Goal: Task Accomplishment & Management: Complete application form

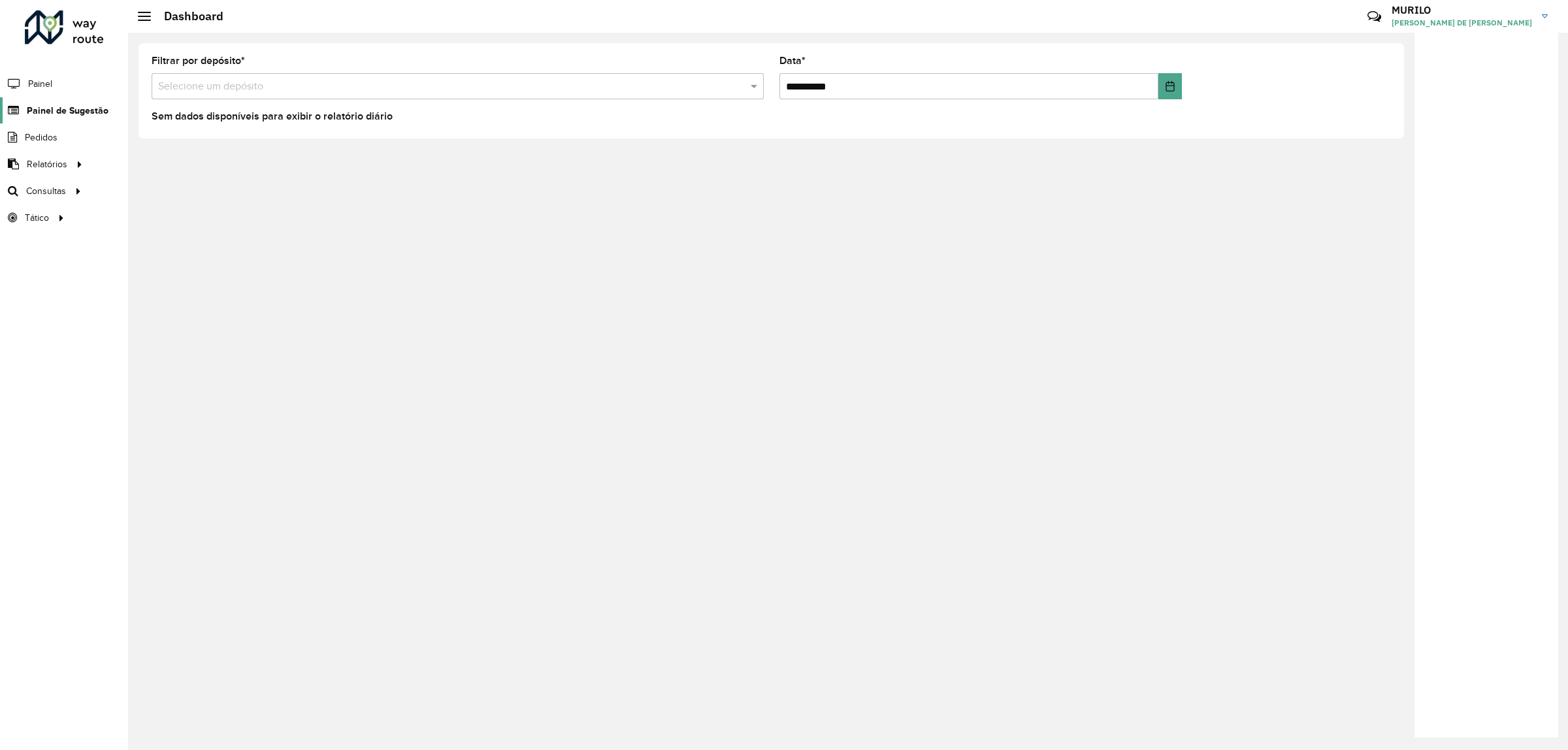
click at [73, 105] on span "Painel de Sugestão" at bounding box center [68, 111] width 82 height 14
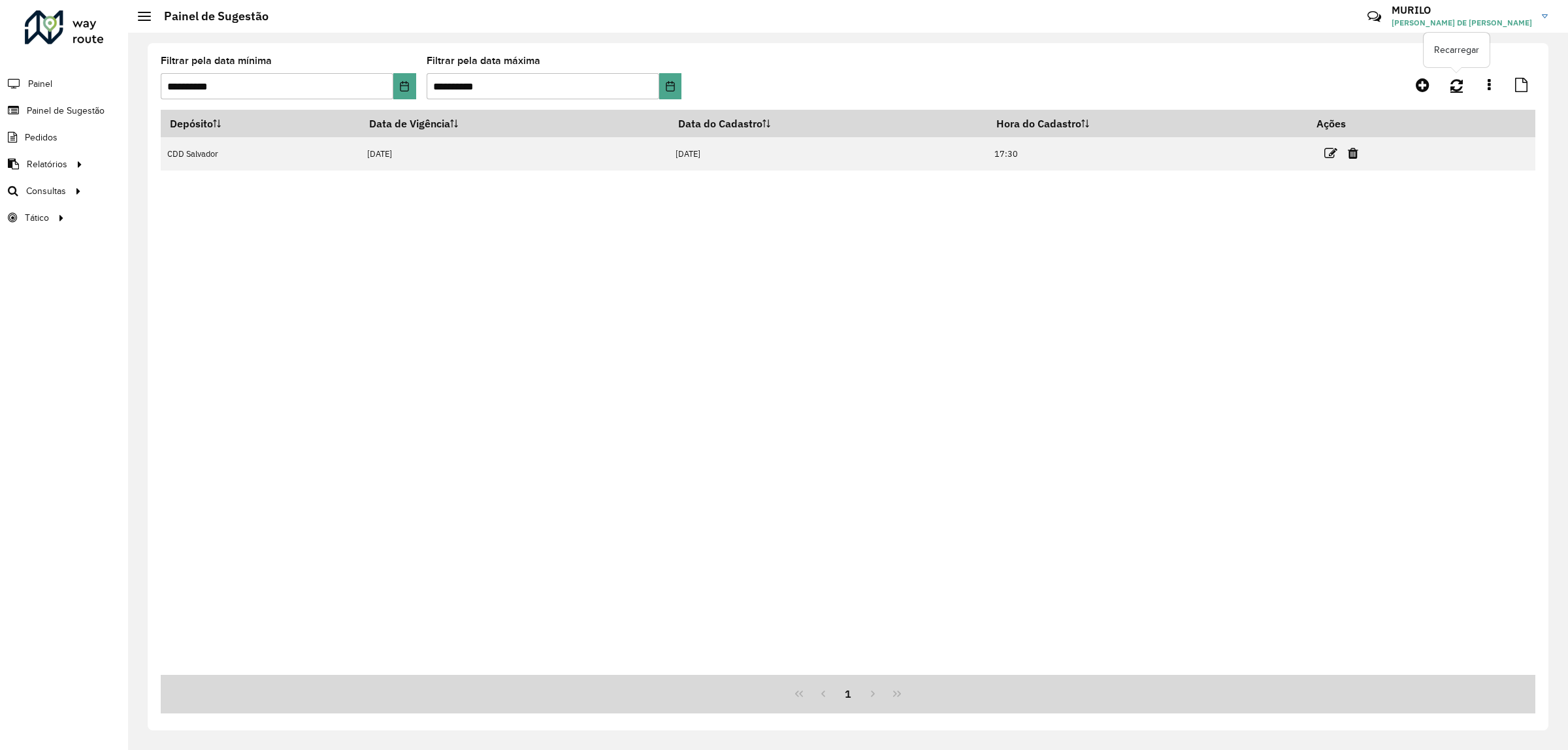
click at [1452, 79] on icon at bounding box center [1457, 84] width 13 height 14
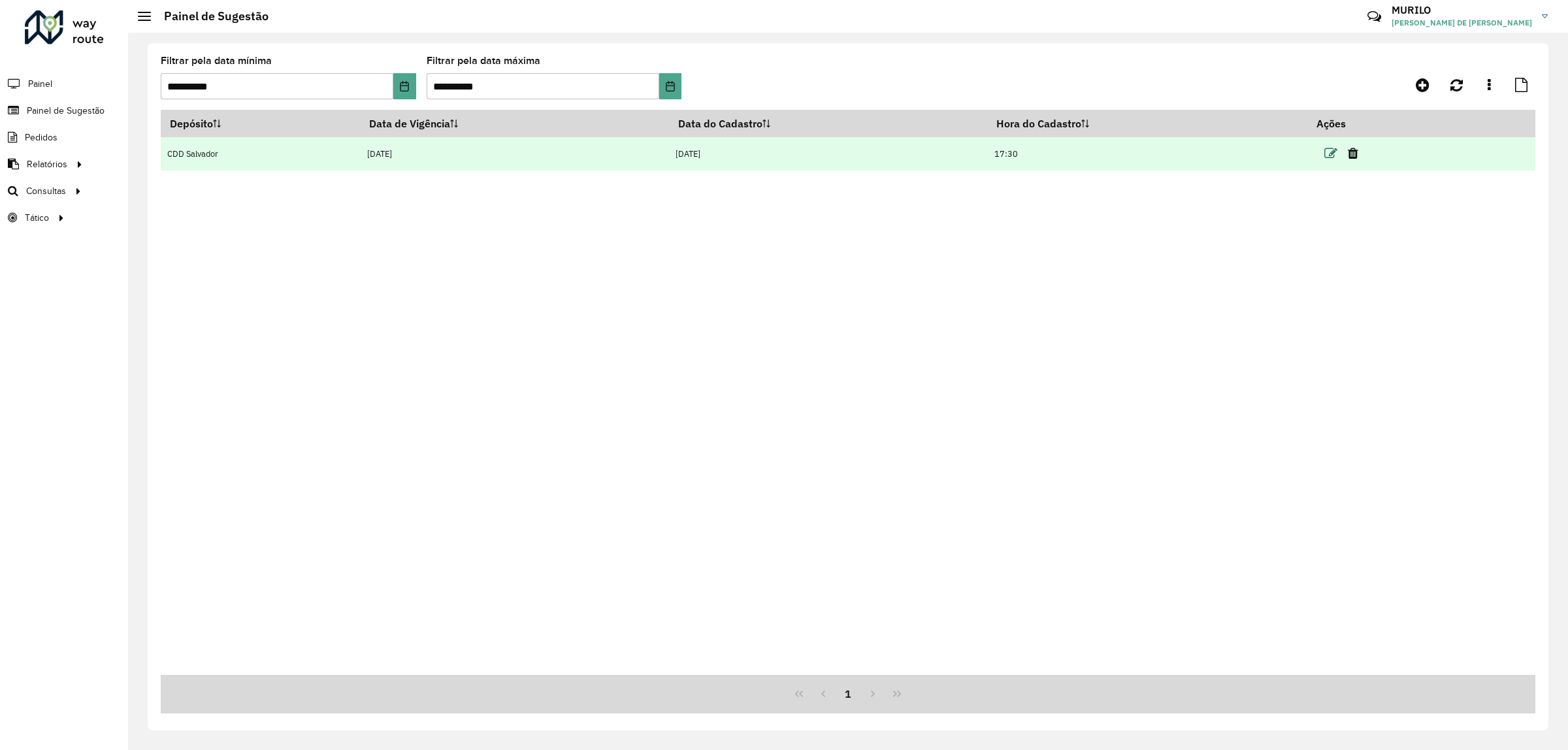
click at [1335, 154] on icon at bounding box center [1331, 153] width 13 height 13
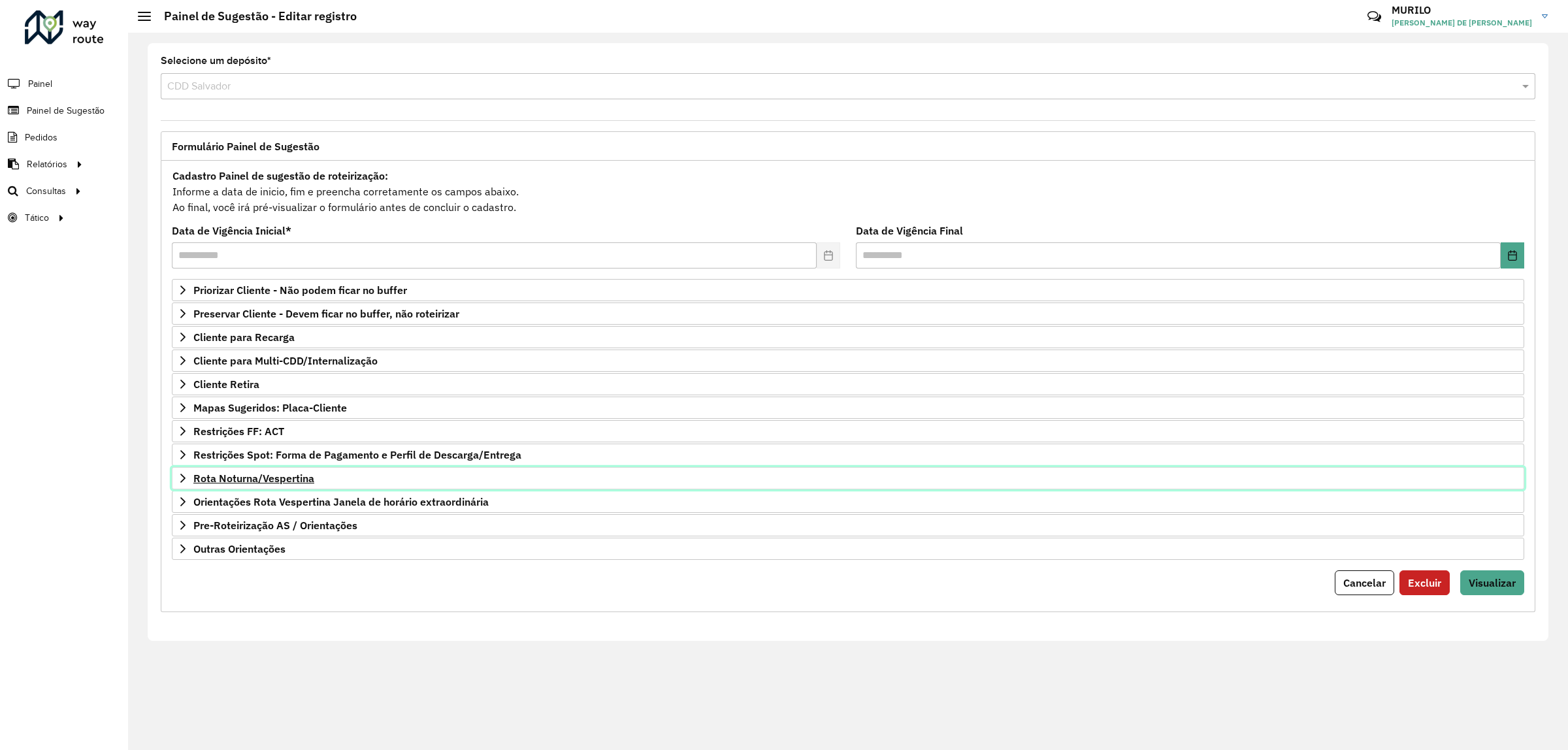
click at [323, 474] on link "Rota Noturna/Vespertina" at bounding box center [848, 478] width 1353 height 22
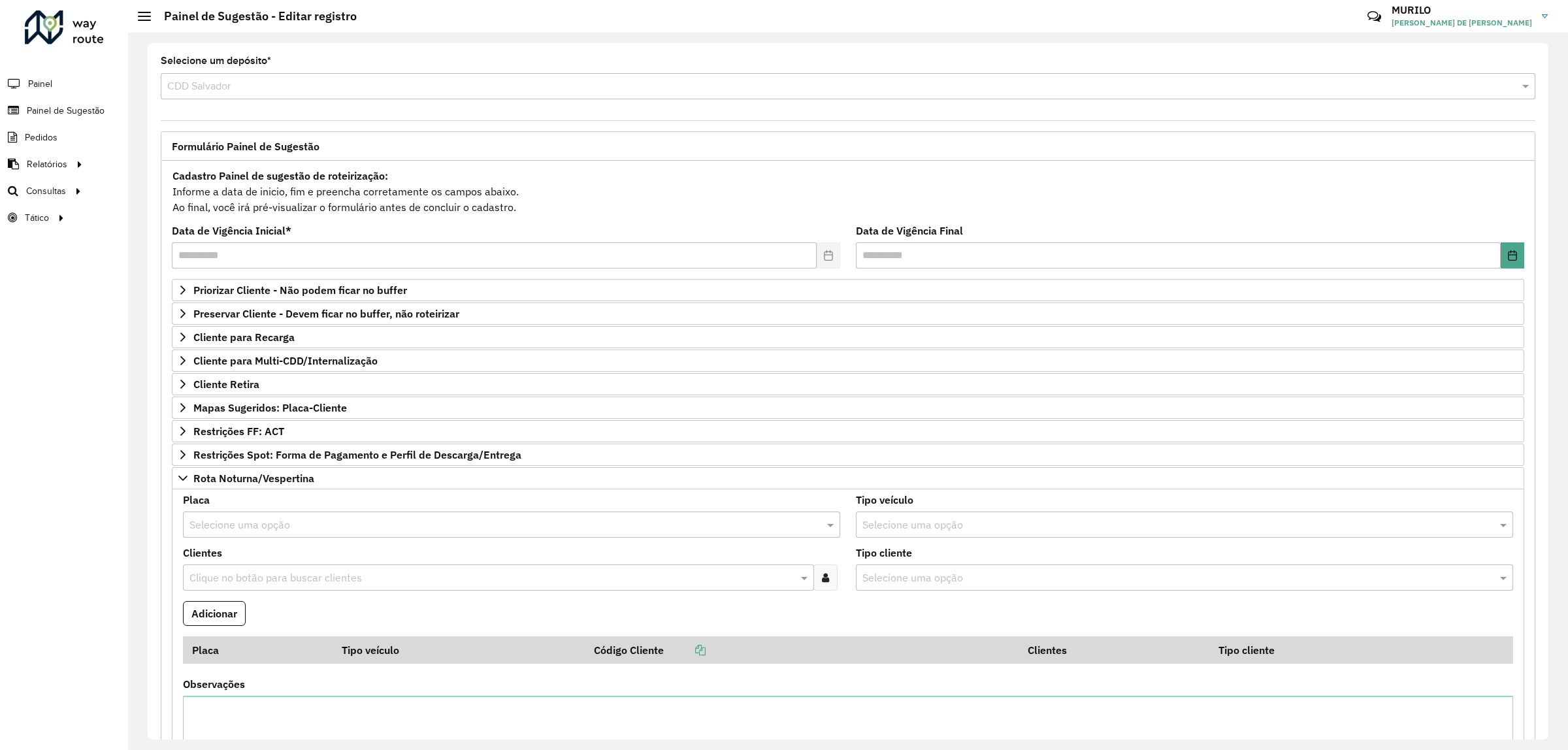
click at [828, 577] on div at bounding box center [826, 577] width 24 height 26
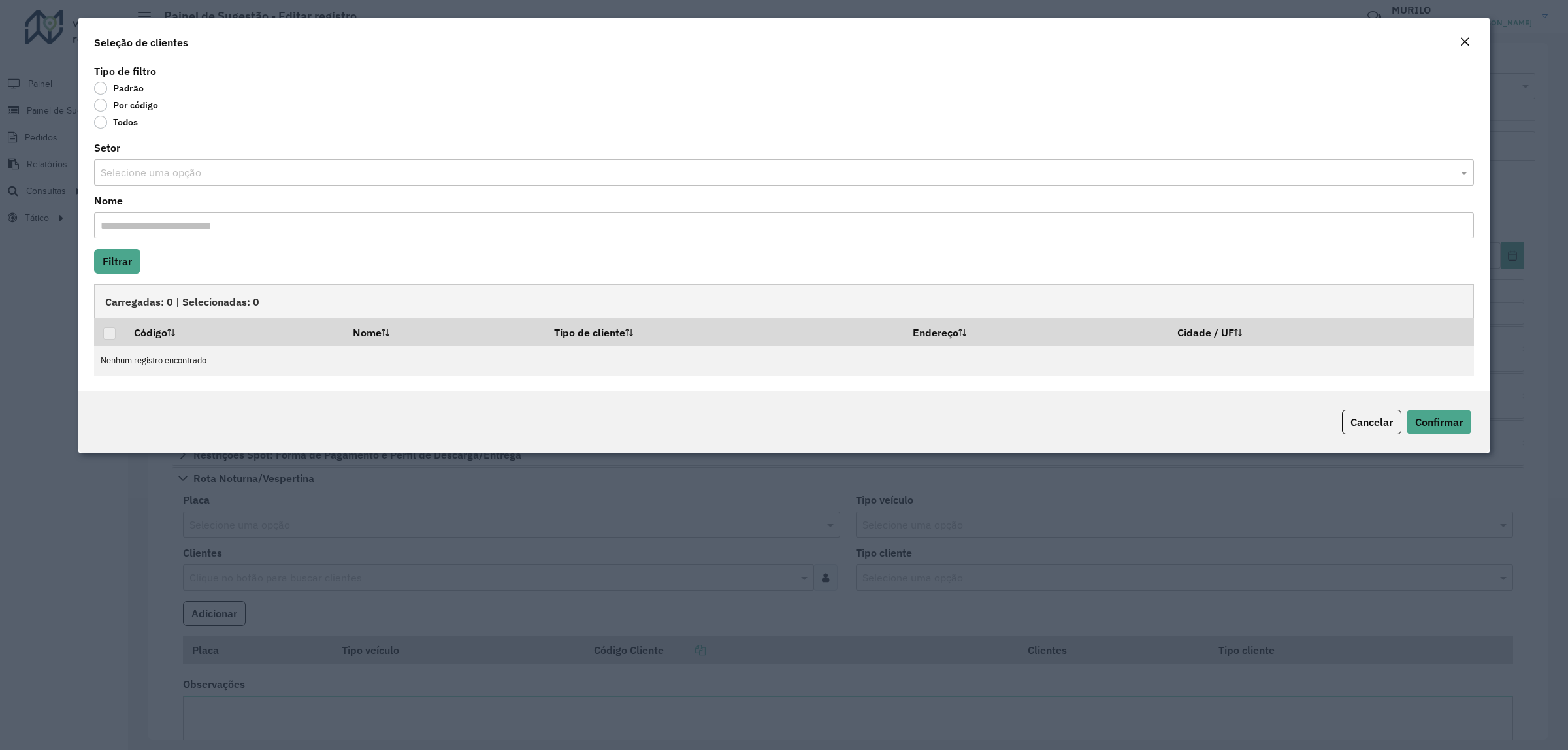
click at [129, 111] on label "Por código" at bounding box center [126, 105] width 64 height 13
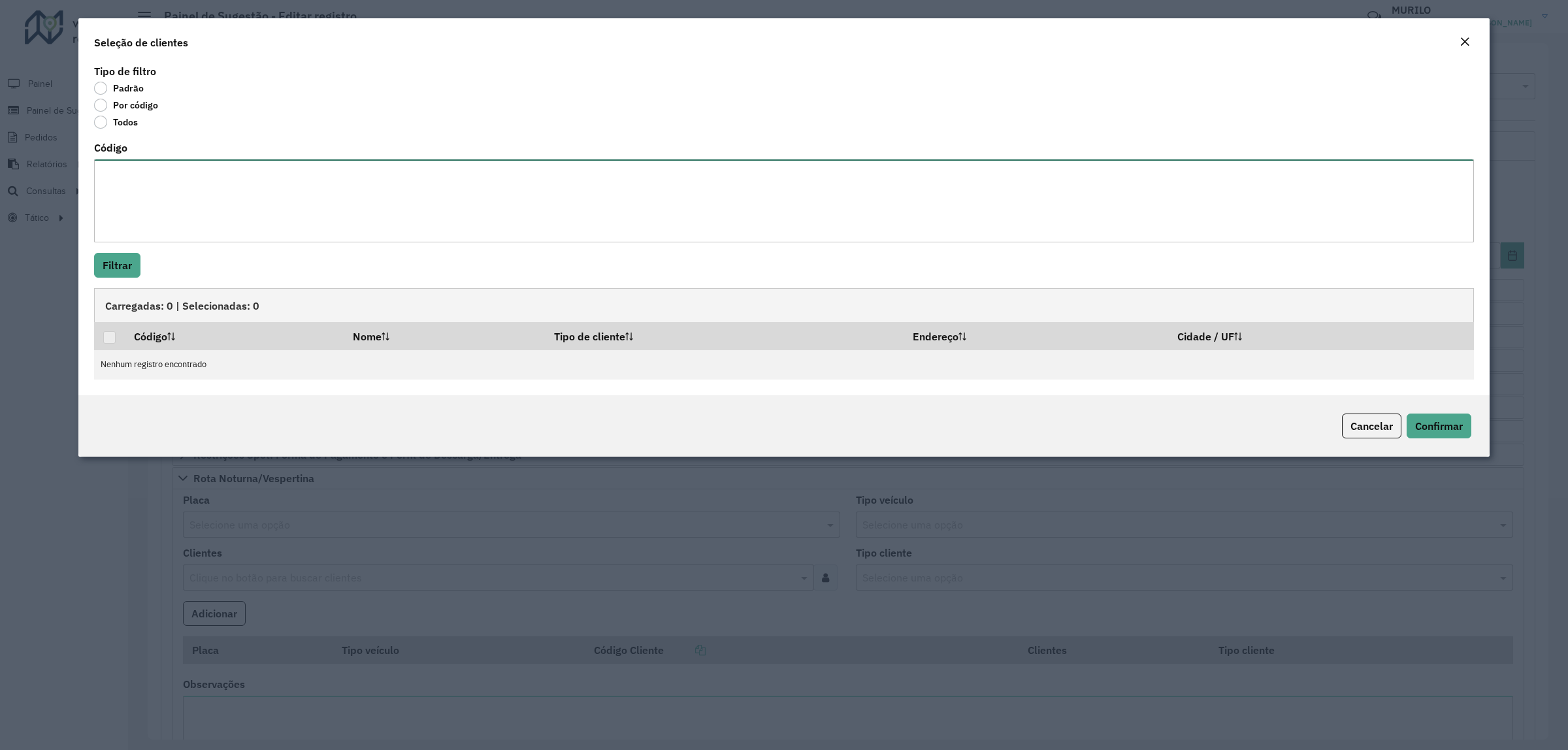
click at [217, 196] on textarea "Código" at bounding box center [784, 202] width 1380 height 83
paste textarea "***** ***** ***** ***** ***** ***** ***** ***** *****"
type textarea "***** ***** ***** ***** ***** ***** ***** ***** *****"
click at [134, 259] on button "Filtrar" at bounding box center [117, 264] width 47 height 25
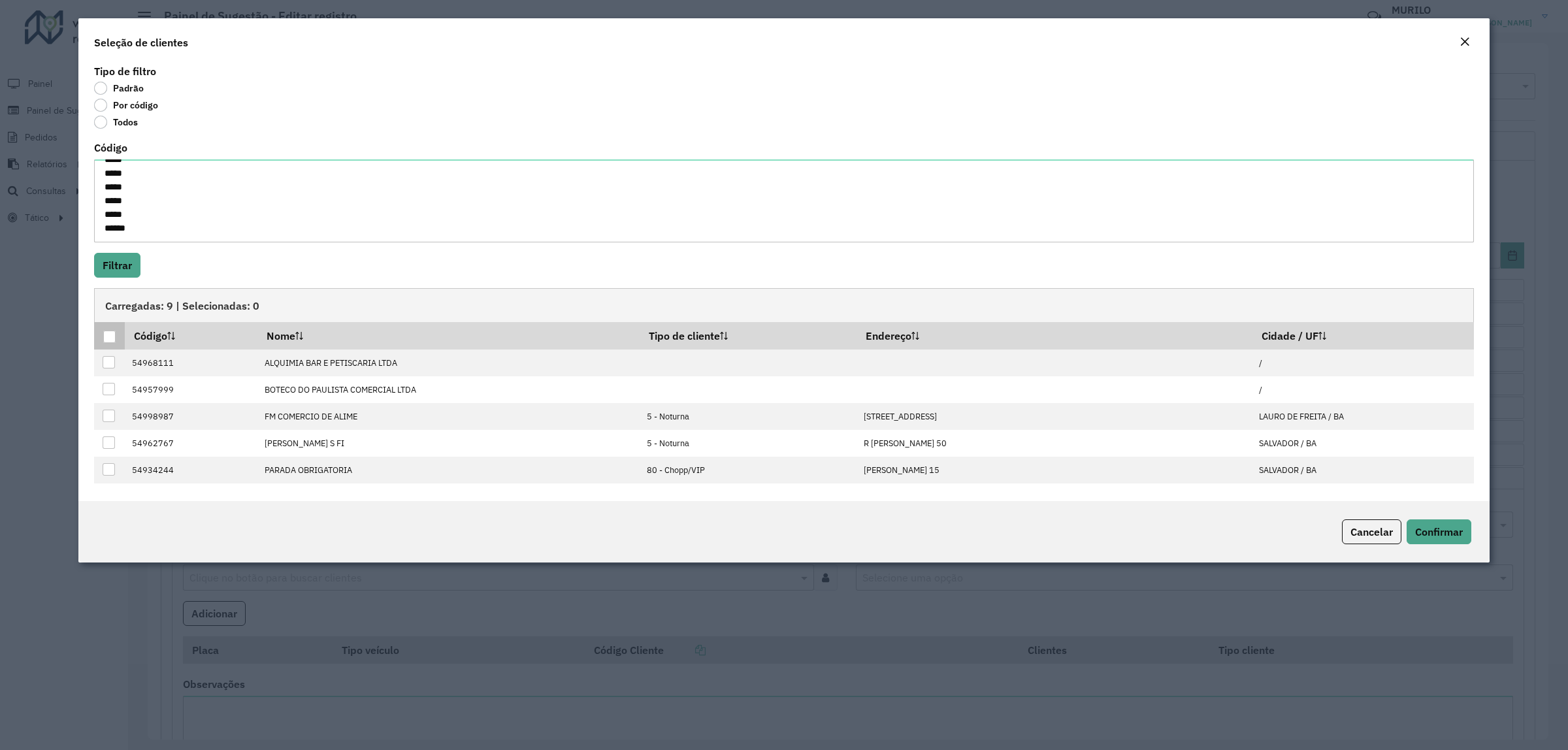
click at [121, 338] on th at bounding box center [110, 336] width 31 height 27
click at [103, 334] on div at bounding box center [109, 337] width 13 height 13
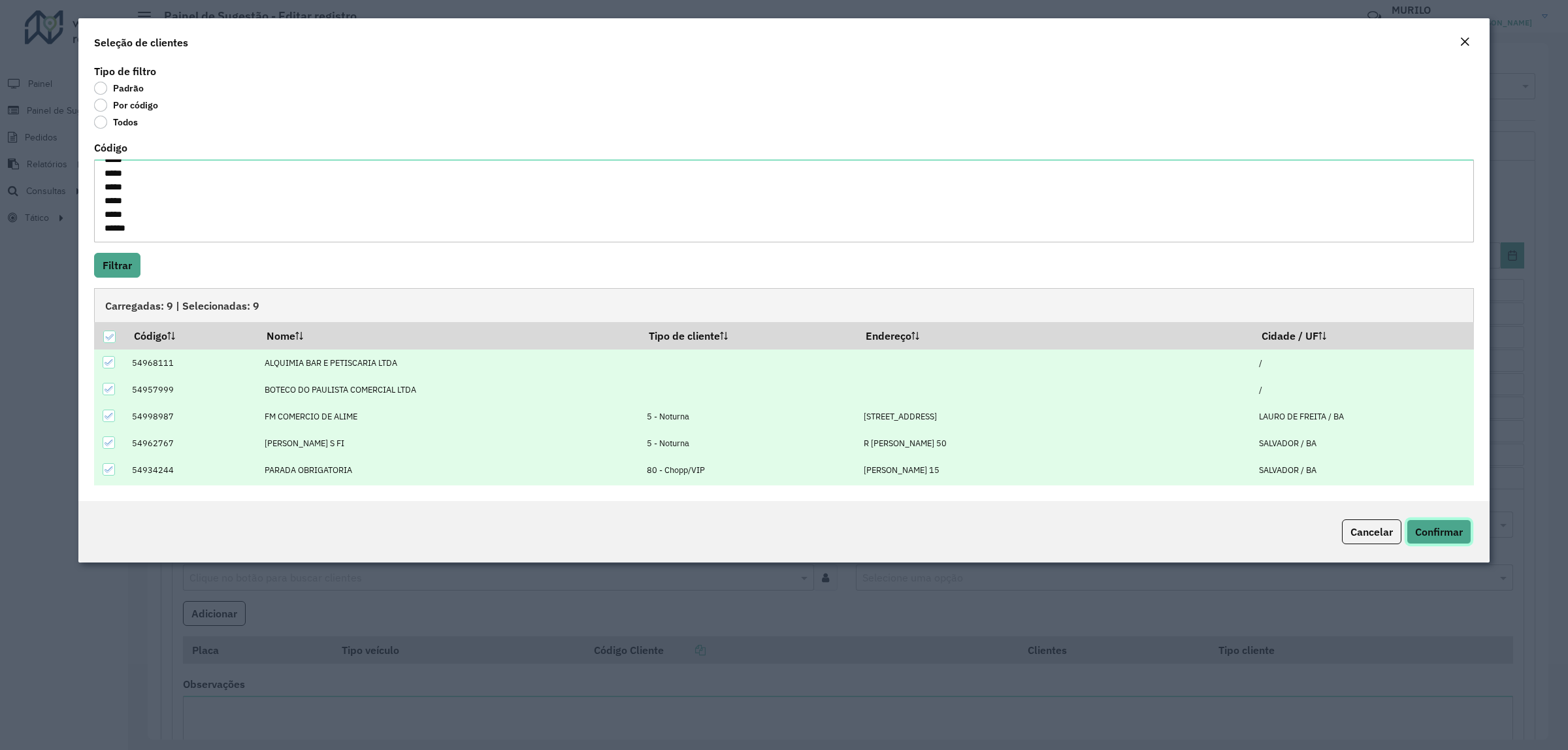
click at [1441, 525] on button "Confirmar" at bounding box center [1439, 531] width 65 height 25
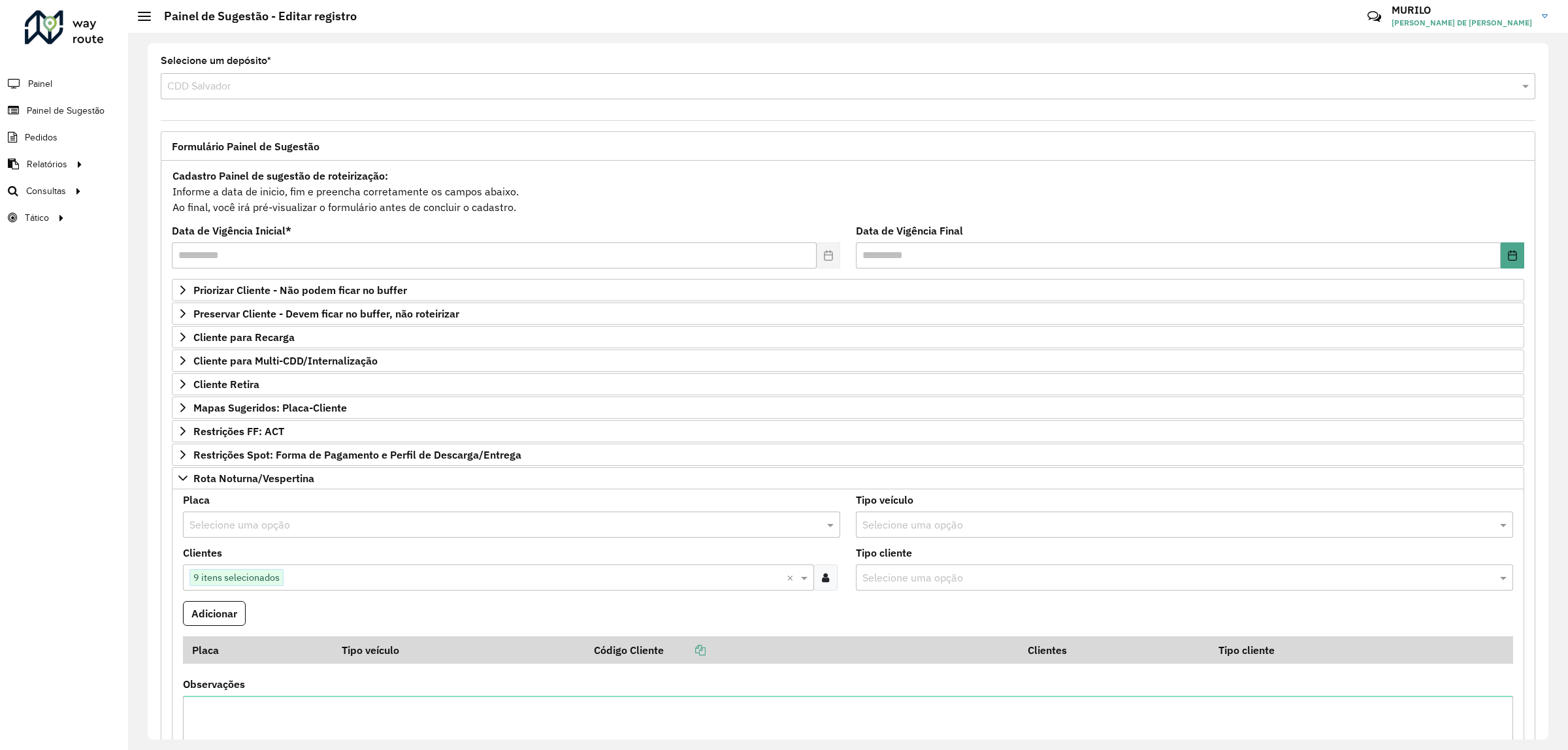
click at [338, 526] on input "text" at bounding box center [498, 526] width 618 height 15
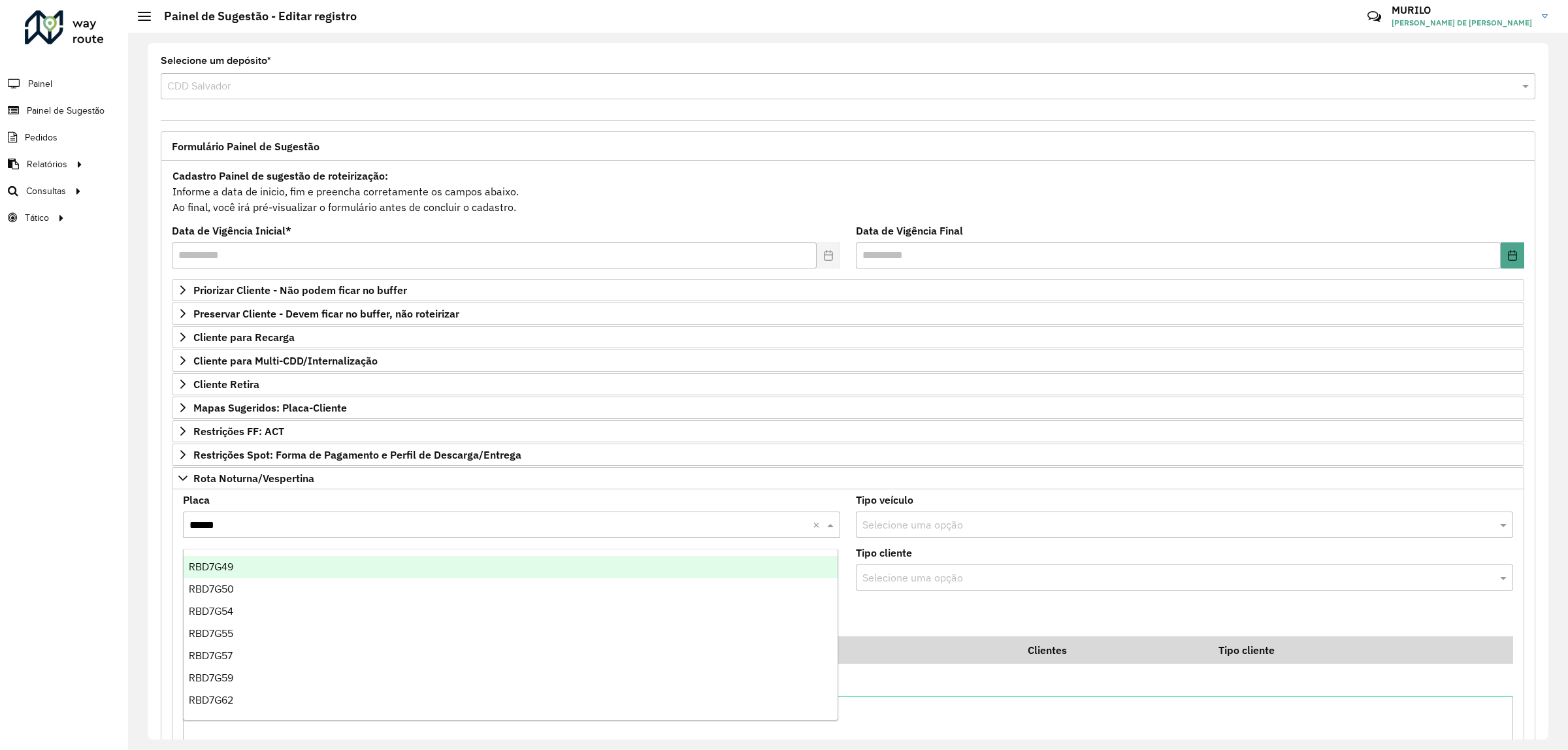
type input "*******"
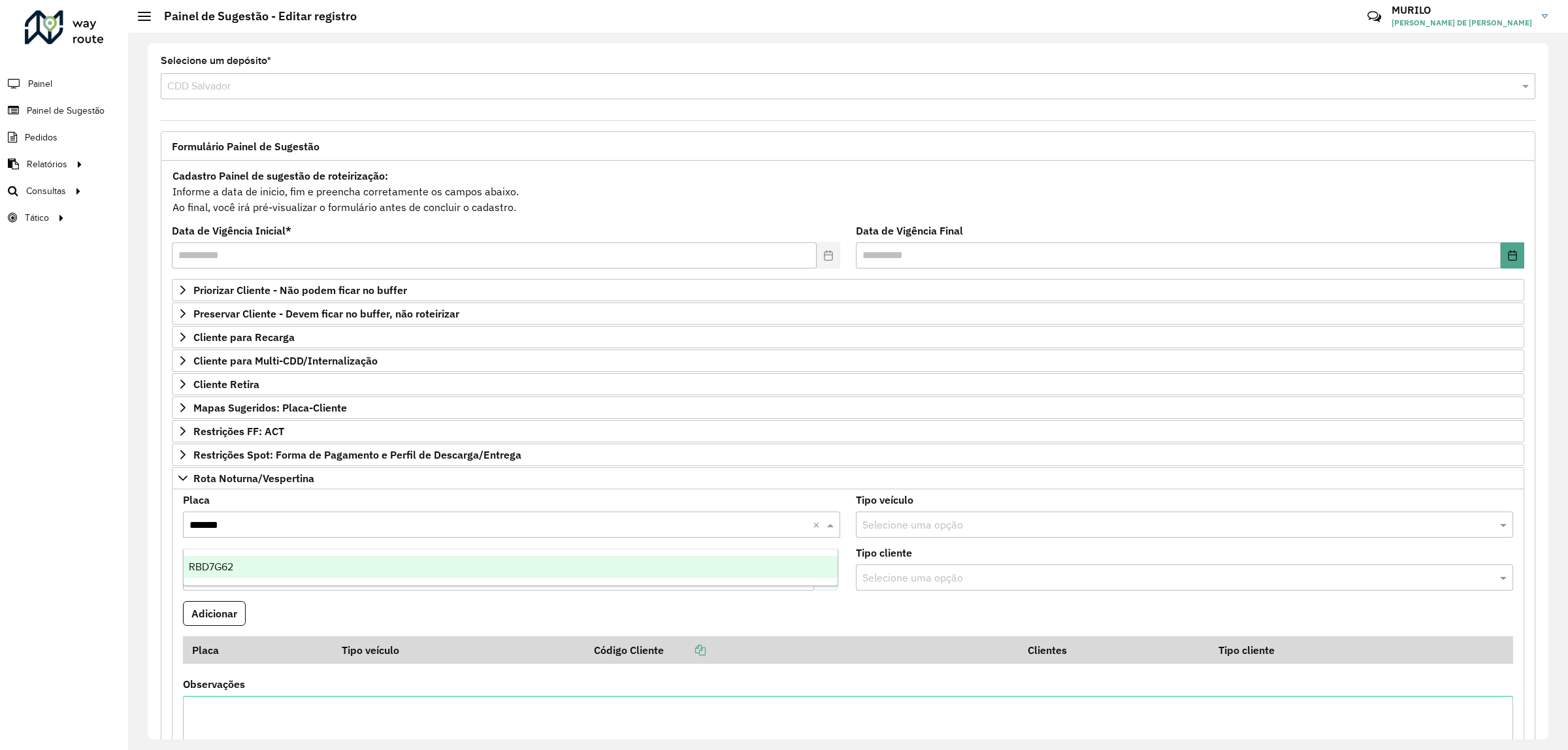
click at [332, 560] on div "RBD7G62" at bounding box center [510, 567] width 654 height 22
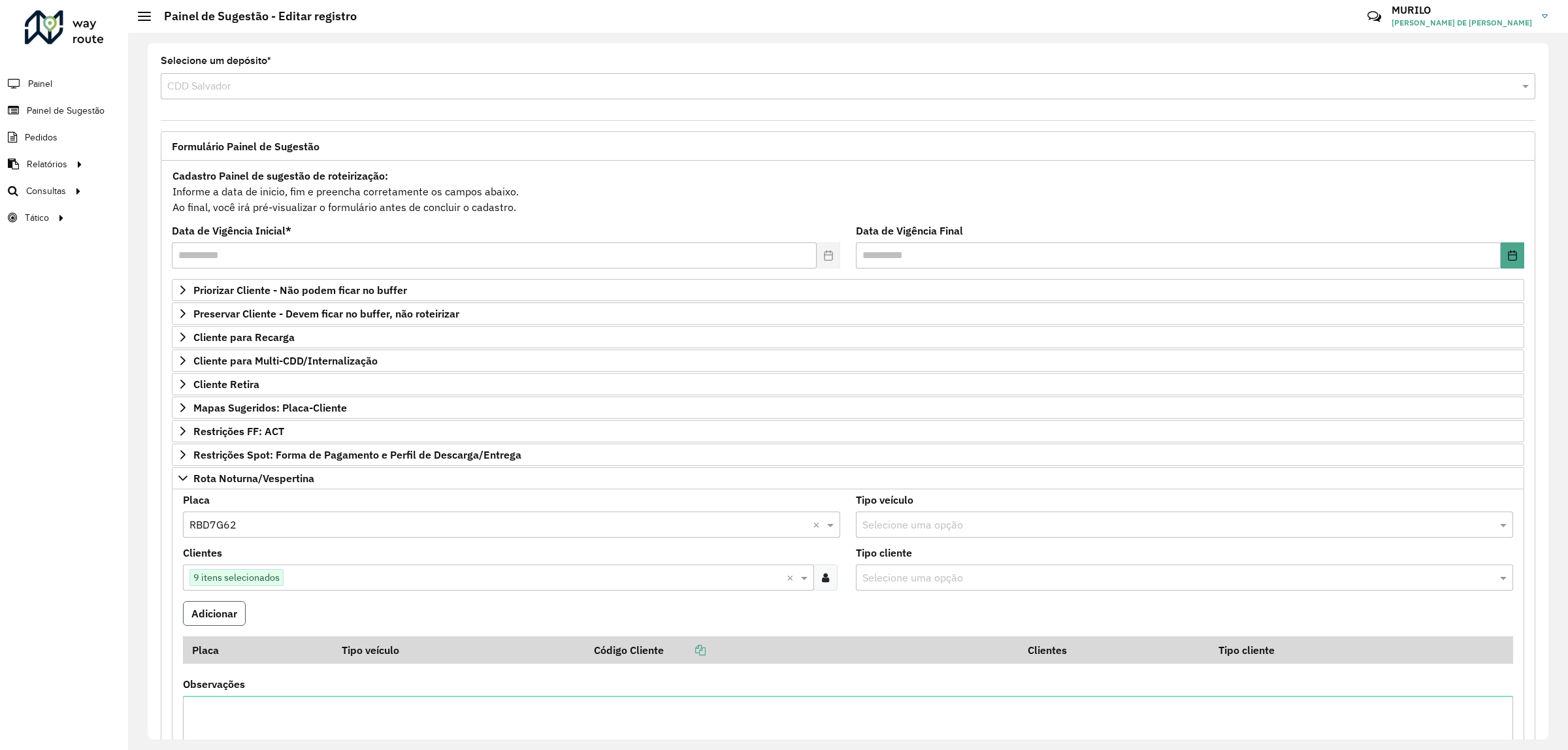
click at [244, 616] on button "Adicionar" at bounding box center [214, 613] width 63 height 25
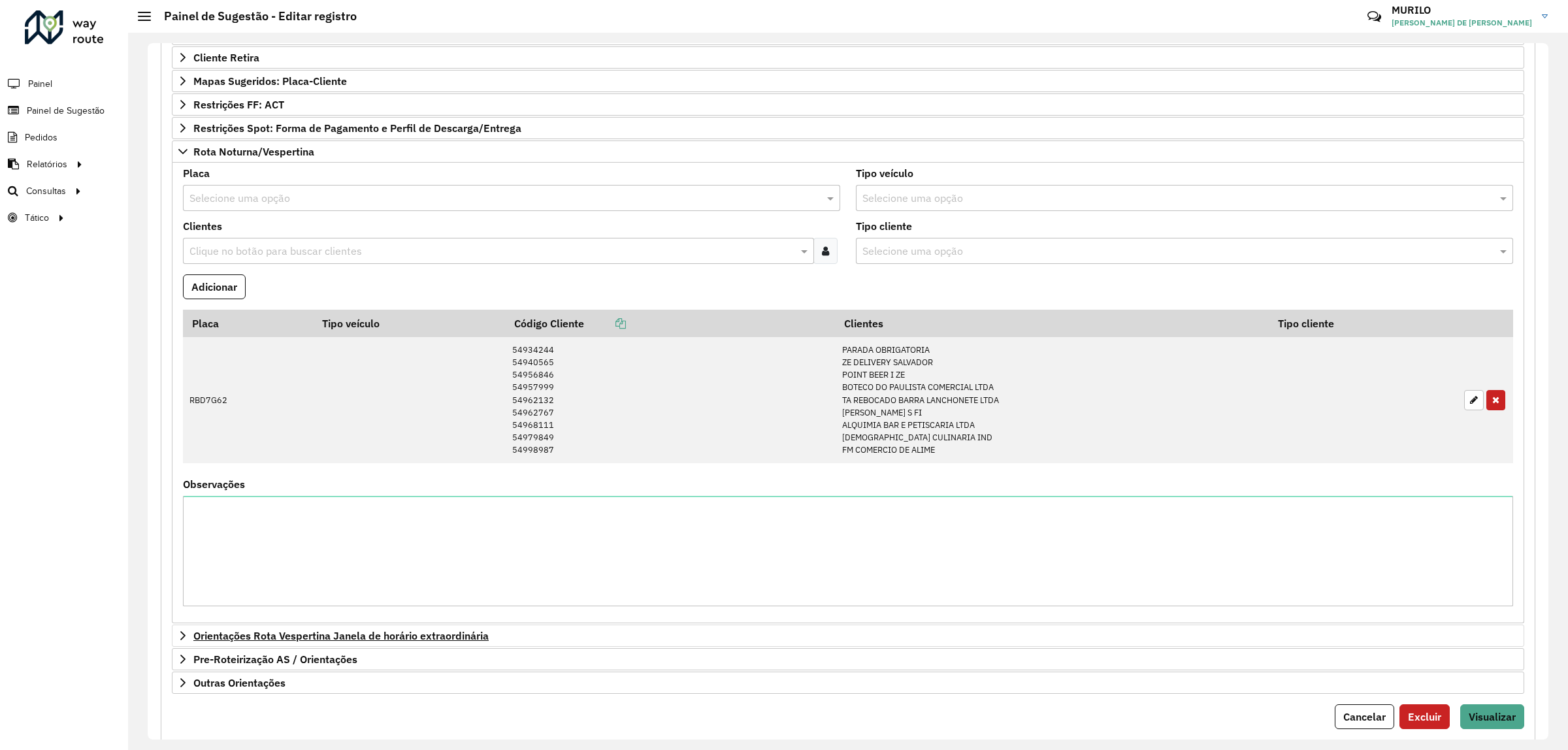
scroll to position [368, 0]
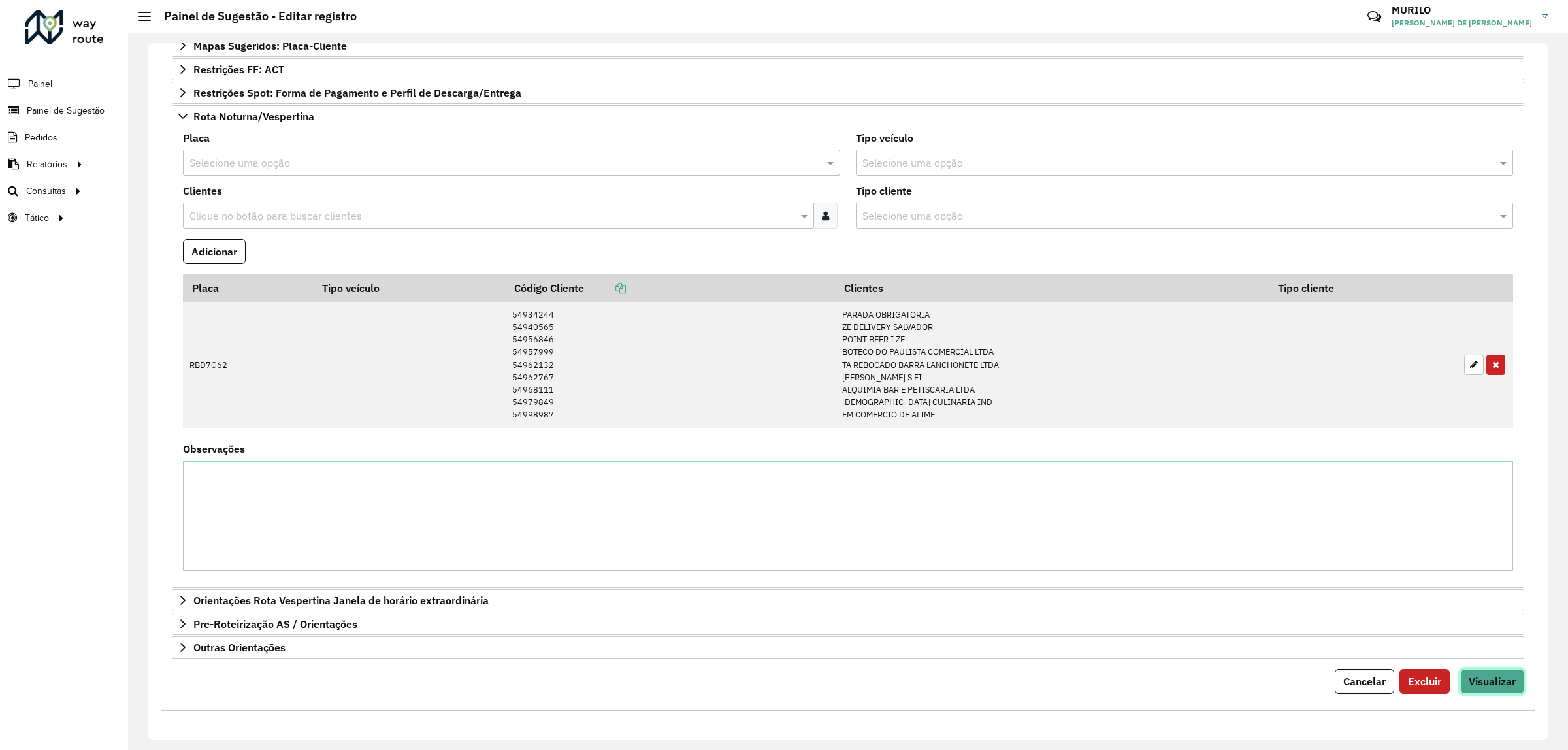
click at [1497, 683] on span "Visualizar" at bounding box center [1491, 681] width 47 height 13
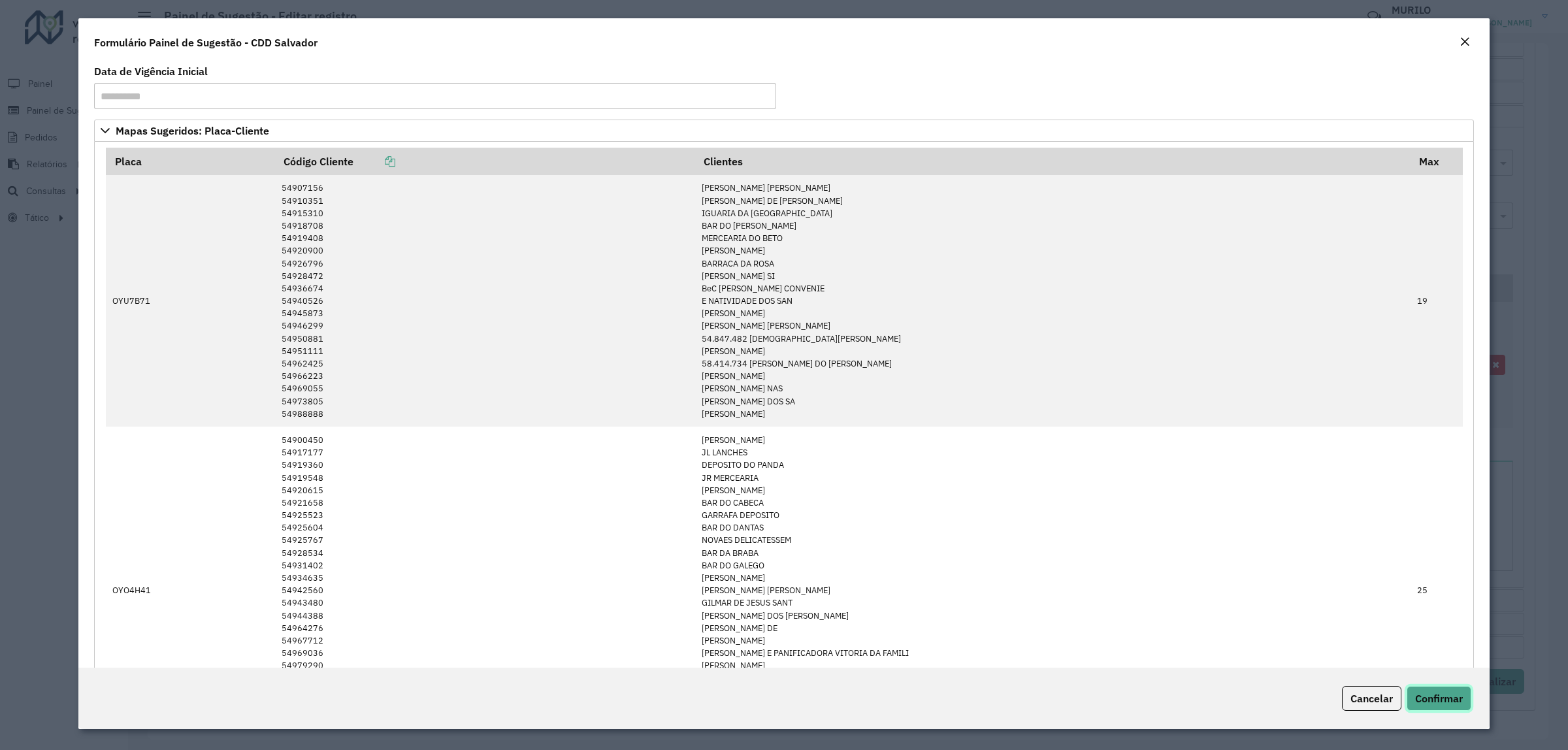
click at [1444, 699] on span "Confirmar" at bounding box center [1439, 698] width 48 height 13
